Goal: Ask a question

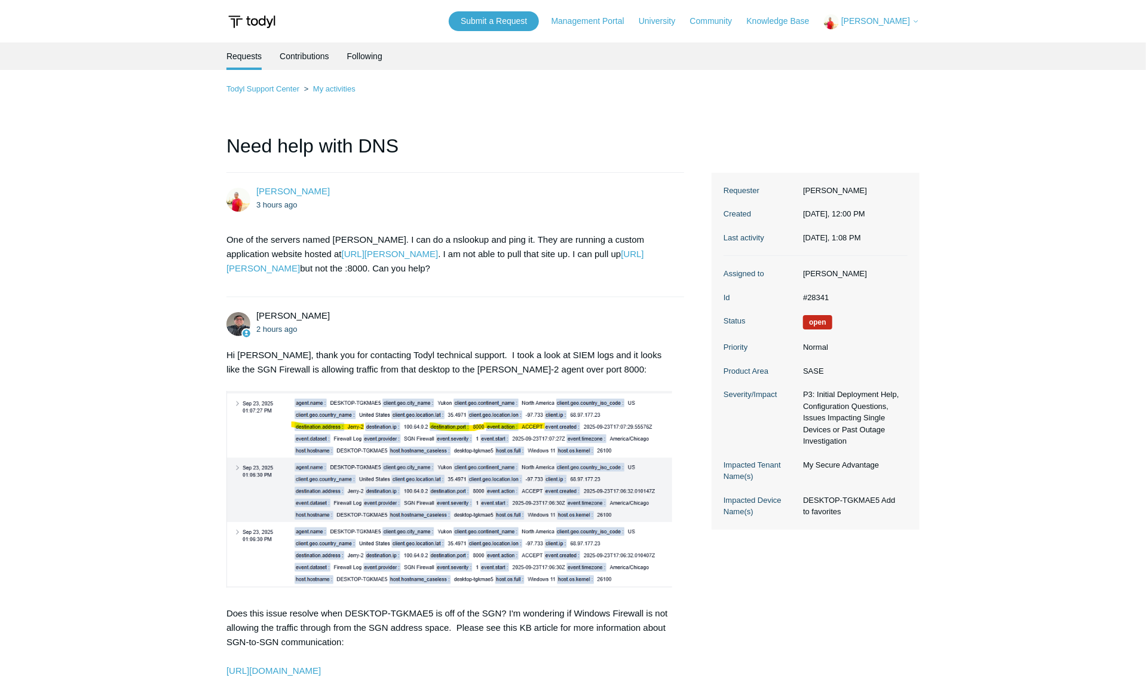
click at [417, 420] on img at bounding box center [450, 489] width 446 height 197
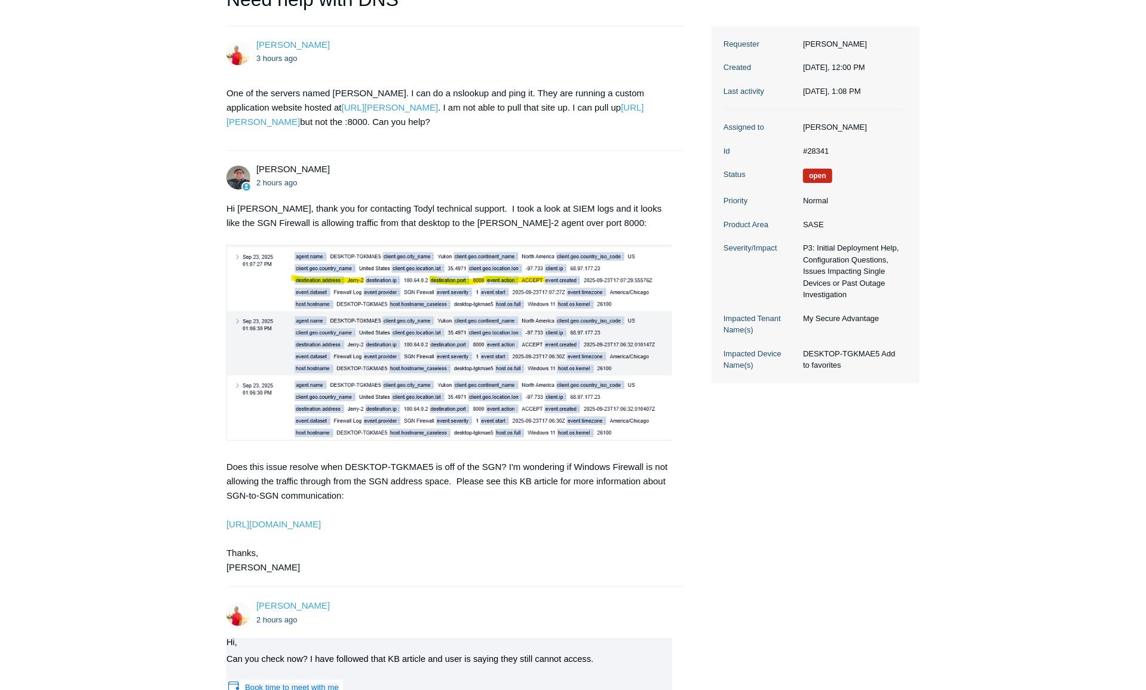
scroll to position [179, 0]
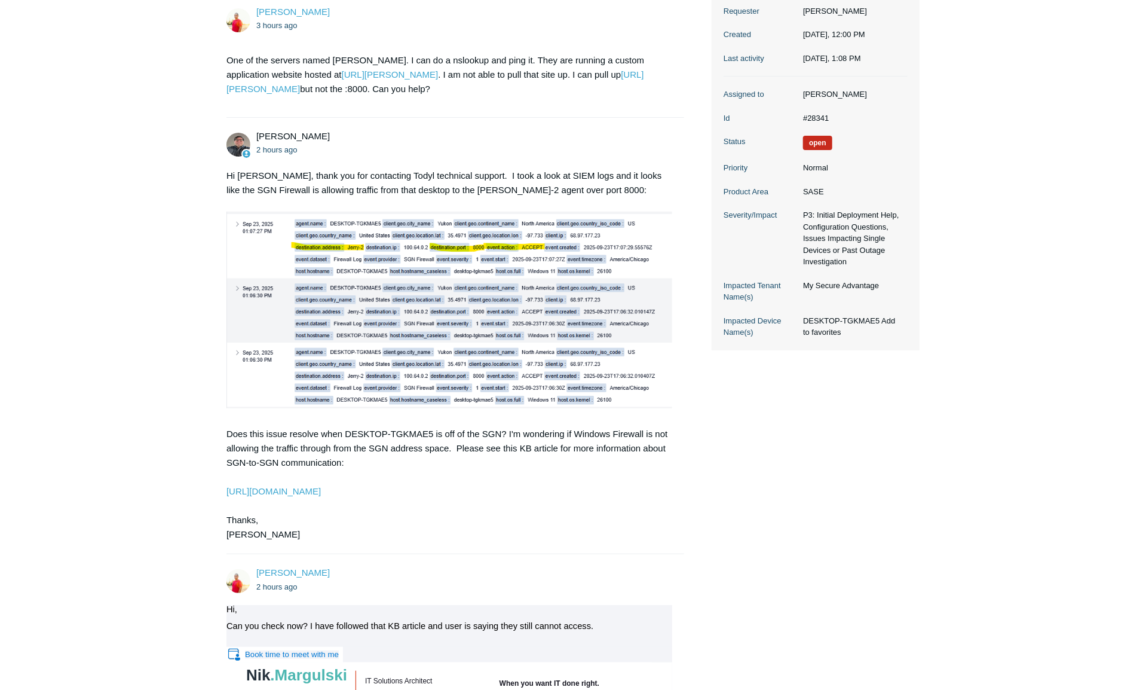
click at [828, 469] on div "[PERSON_NAME] 3 hours ago One of the servers named [PERSON_NAME]. I can do a ns…" at bounding box center [573, 419] width 693 height 853
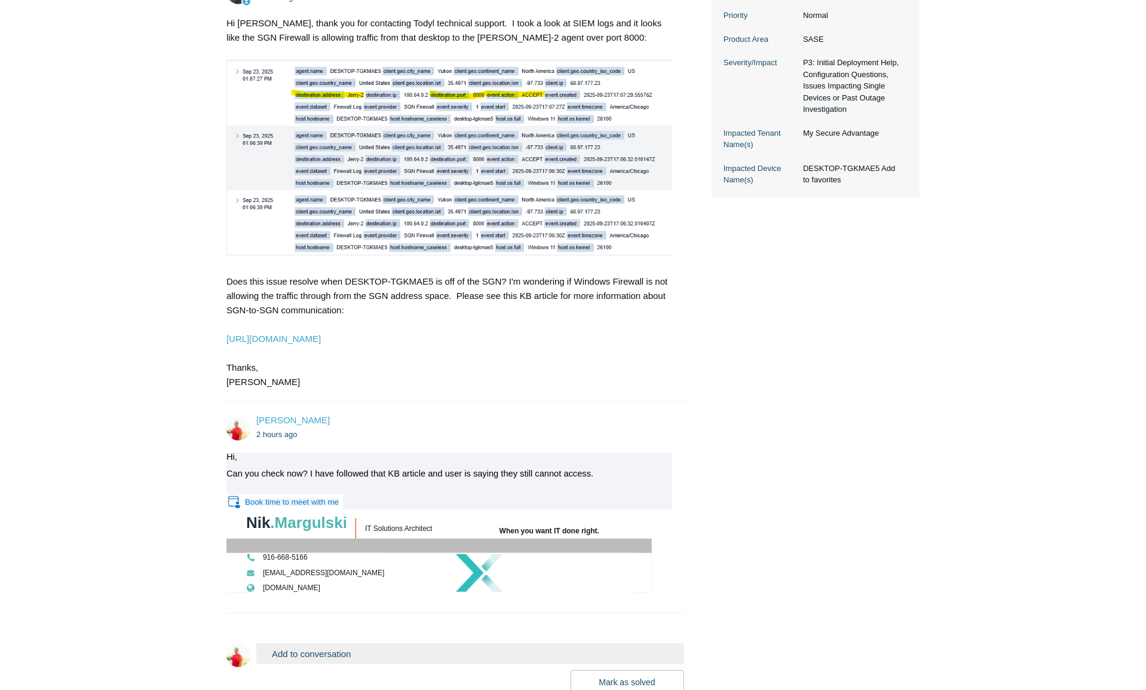
scroll to position [359, 0]
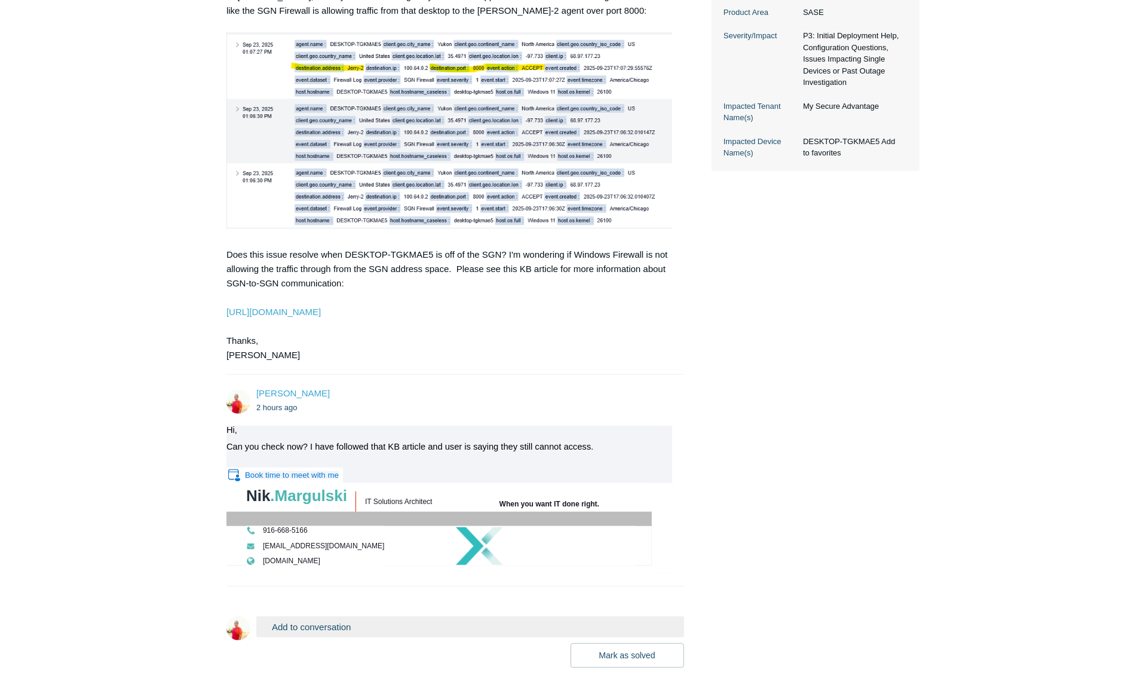
click at [893, 553] on div "[PERSON_NAME] 3 hours ago One of the servers named [PERSON_NAME]. I can do a ns…" at bounding box center [573, 240] width 693 height 853
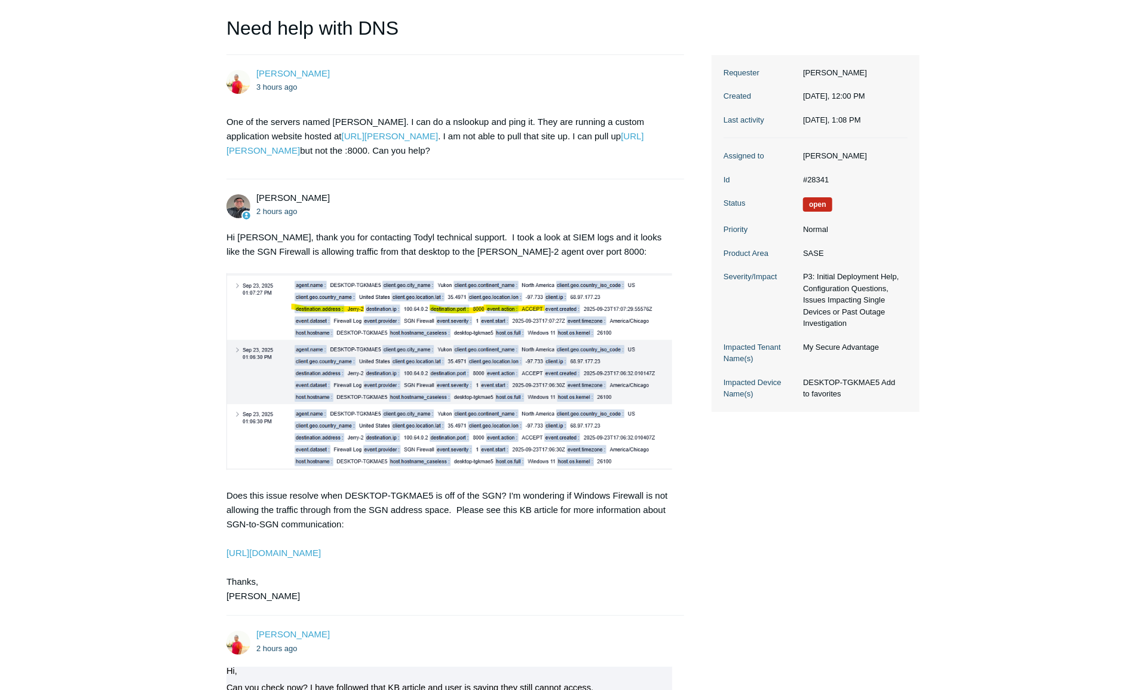
scroll to position [0, 0]
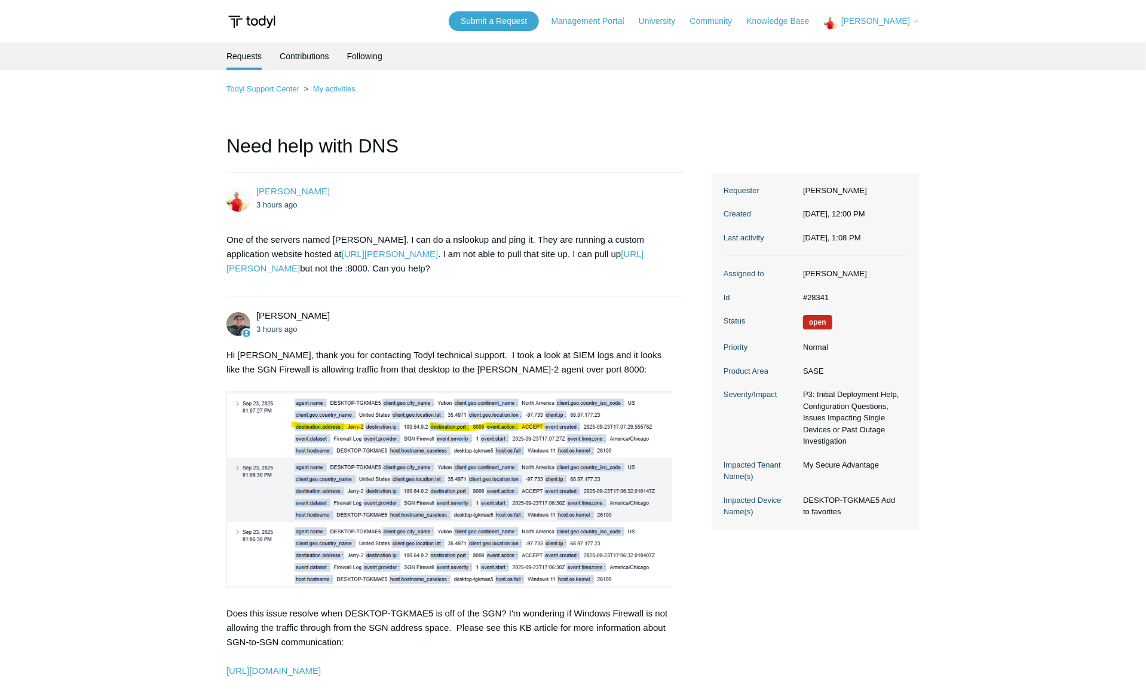
click at [155, 303] on main "Requests Contributions Following Todyl Support Center My activities Need help w…" at bounding box center [573, 534] width 1146 height 984
click at [1016, 160] on main "Requests Contributions Following Todyl Support Center My activities Need help w…" at bounding box center [573, 534] width 1146 height 984
click at [1034, 448] on main "Requests Contributions Following Todyl Support Center My activities Need help w…" at bounding box center [573, 534] width 1146 height 984
